Goal: Task Accomplishment & Management: Complete application form

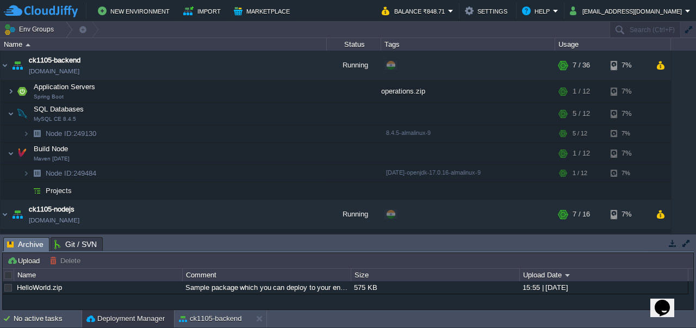
click at [369, 9] on td "New Environment Import Marketplace" at bounding box center [186, 11] width 365 height 16
click at [65, 59] on span "ck1105-backend" at bounding box center [55, 60] width 52 height 11
click at [5, 67] on img at bounding box center [5, 65] width 9 height 29
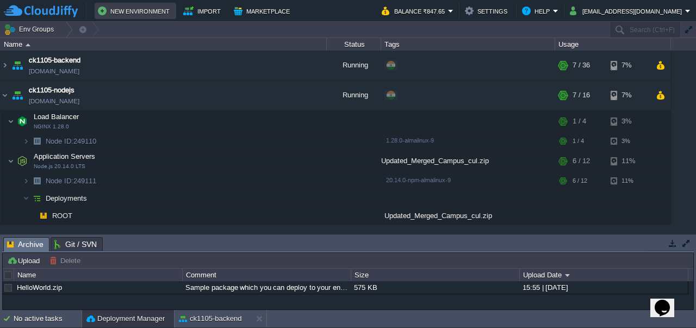
click at [129, 12] on button "New Environment" at bounding box center [135, 10] width 75 height 13
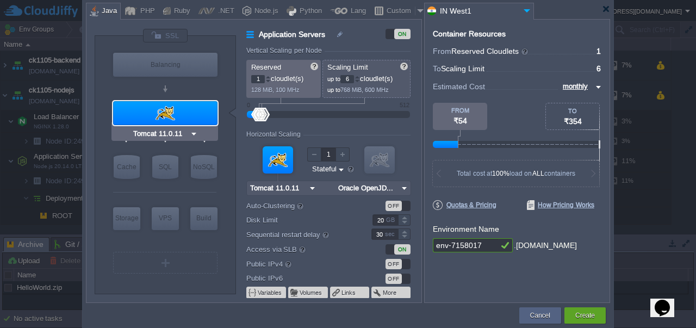
click at [166, 107] on div at bounding box center [165, 113] width 104 height 24
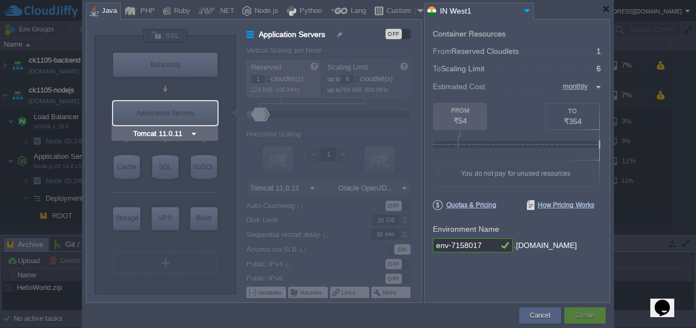
click at [166, 107] on div "Application Servers" at bounding box center [165, 113] width 104 height 24
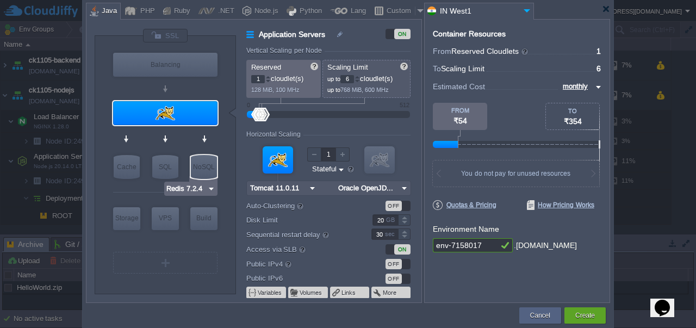
type input "Maven [DATE]"
click at [359, 76] on div at bounding box center [357, 77] width 5 height 4
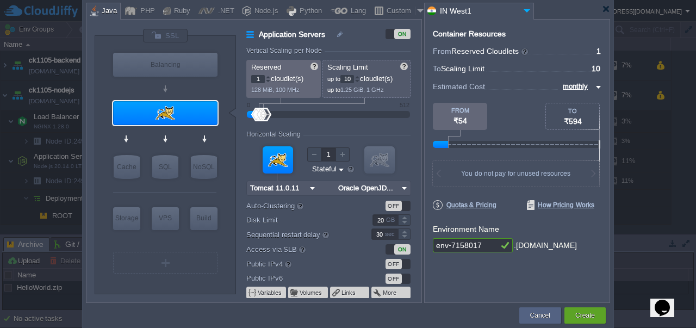
click at [359, 76] on div at bounding box center [357, 77] width 5 height 4
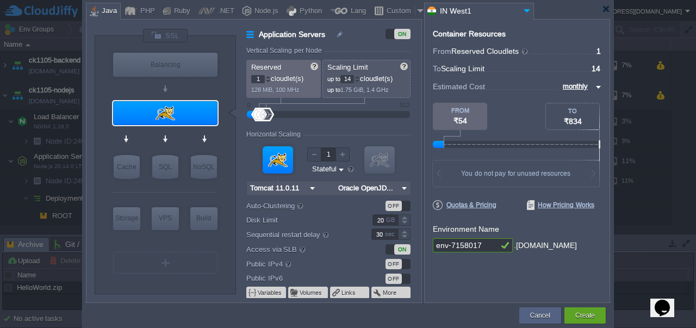
click at [359, 76] on div at bounding box center [357, 77] width 5 height 4
click at [360, 80] on div at bounding box center [357, 81] width 5 height 4
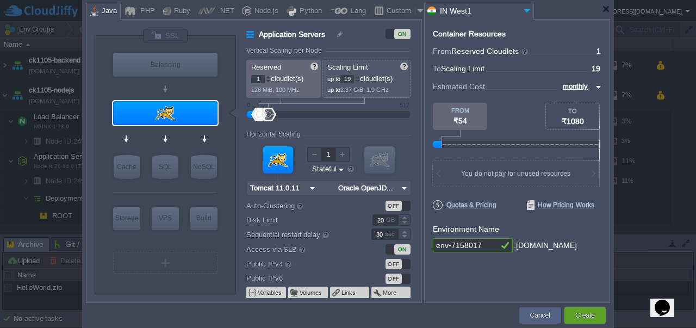
click at [360, 80] on div at bounding box center [357, 81] width 5 height 4
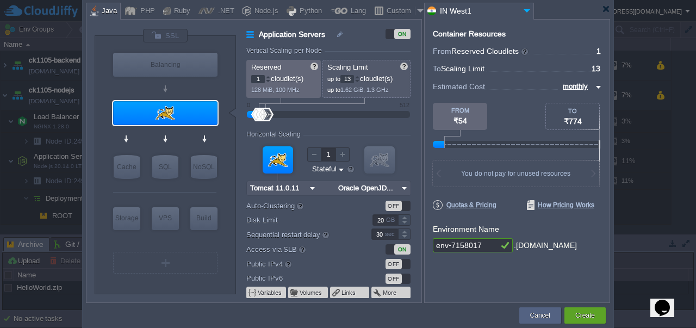
click at [360, 80] on div at bounding box center [357, 81] width 5 height 4
click at [360, 77] on div at bounding box center [357, 77] width 5 height 4
type input "12"
type input "Tomcat 11.0.11"
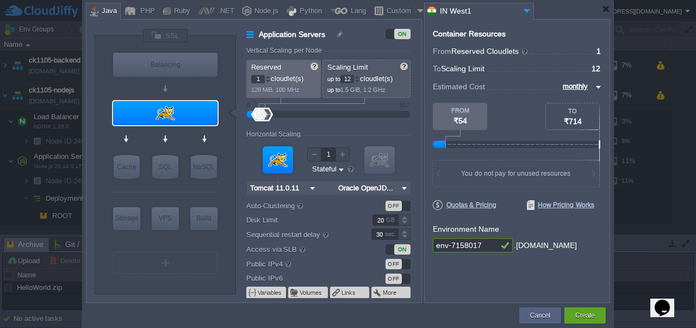
click at [489, 244] on input "env-7158017" at bounding box center [465, 245] width 65 height 14
type input "C"
type input "k"
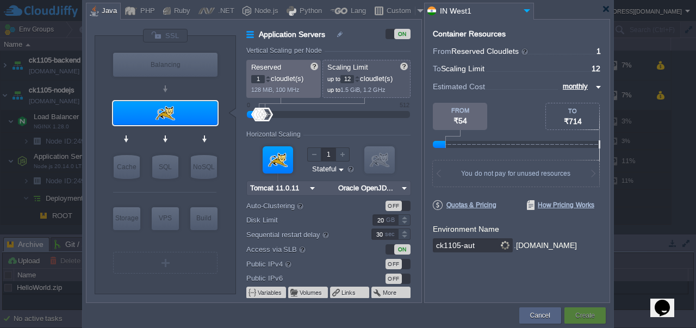
type input "ck1105-auth"
type input "MariaDB 12.0.2"
type input "ck1105-auth"
click at [168, 172] on div "SQL" at bounding box center [165, 167] width 26 height 24
type input "SQL Databases"
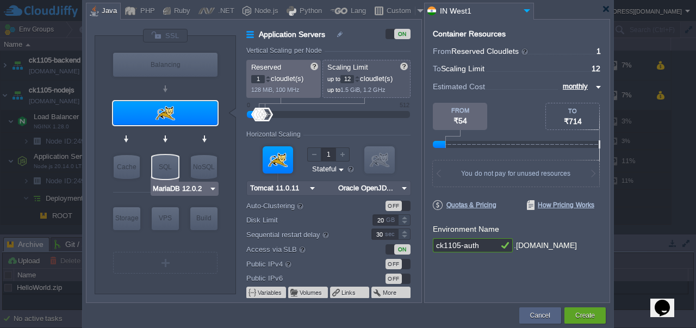
type input "4"
type input "6"
type input "MariaDB 12.0.2"
type input "12.0.2-almalin..."
type input "Stateless"
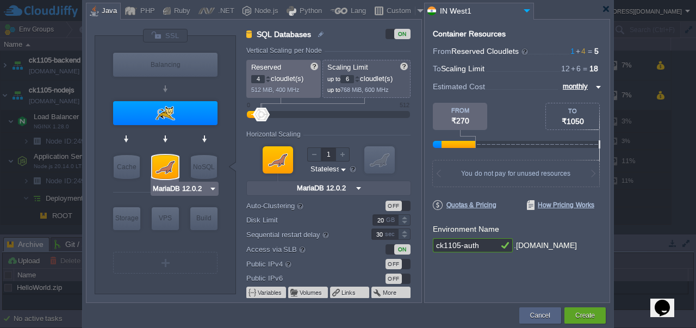
click at [168, 172] on div at bounding box center [165, 167] width 26 height 24
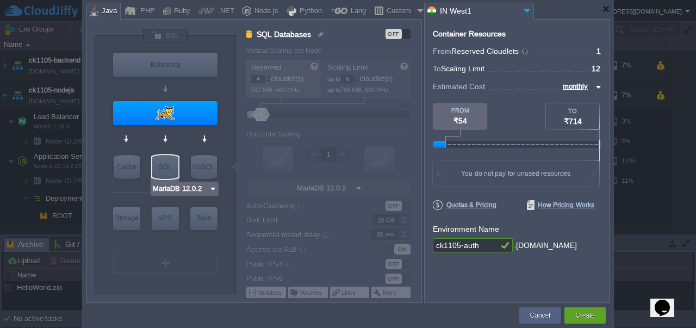
type input "Redis 7.2.4"
click at [569, 312] on div "Create" at bounding box center [584, 315] width 41 height 16
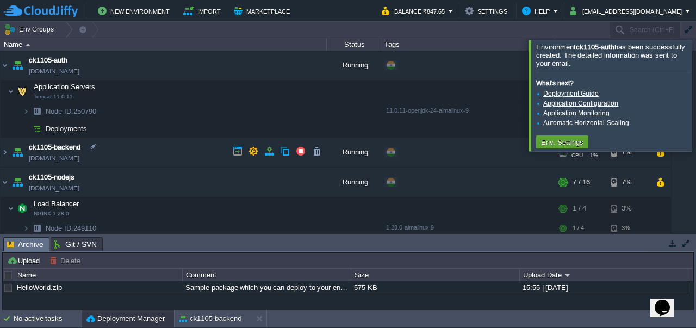
click at [70, 147] on span "ck1105-backend" at bounding box center [55, 147] width 52 height 11
click at [269, 157] on td at bounding box center [269, 151] width 16 height 16
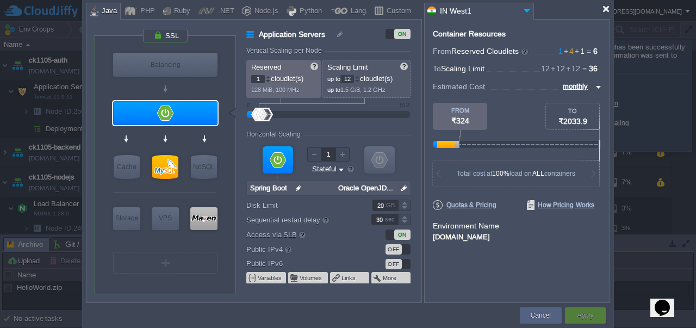
click at [609, 9] on div at bounding box center [606, 9] width 8 height 8
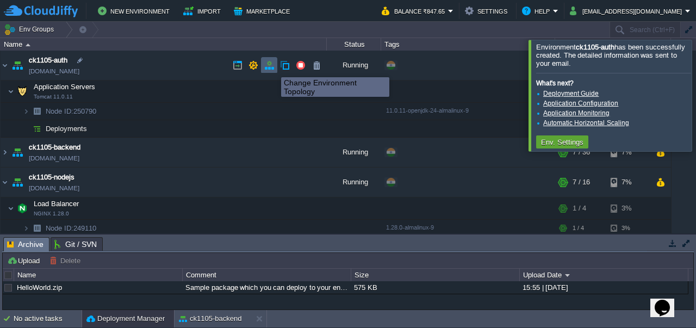
click at [273, 67] on button "button" at bounding box center [269, 65] width 10 height 10
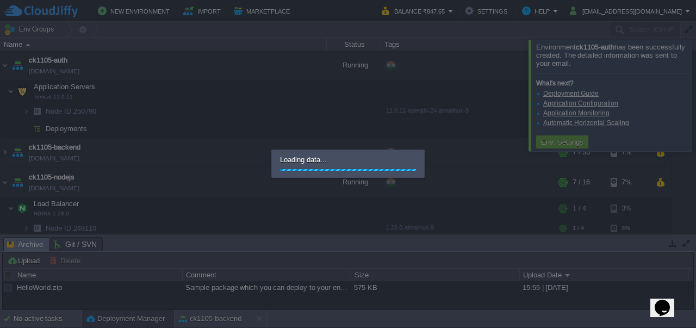
click at [305, 327] on div at bounding box center [348, 164] width 696 height 328
